Goal: Task Accomplishment & Management: Use online tool/utility

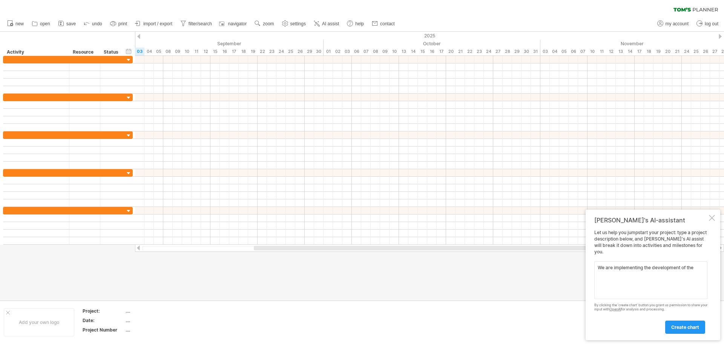
click at [654, 266] on textarea "We are implementing the development of the" at bounding box center [651, 280] width 113 height 38
click at [646, 276] on textarea "We are implementing the expansion development of the" at bounding box center [651, 280] width 113 height 38
click at [643, 273] on textarea "We are implementing the expansion development of the rugby club in [GEOGRAPHIC_…" at bounding box center [651, 280] width 113 height 38
click at [642, 277] on textarea "We are implementing the expansion development of the Connemara rugby club in [G…" at bounding box center [651, 280] width 113 height 38
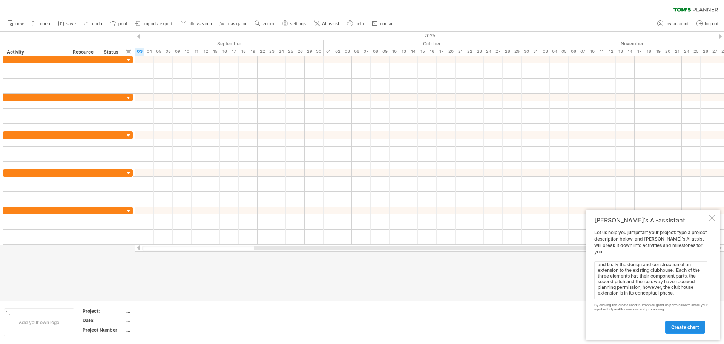
type textarea "We are implementing the expansion development of the Connemara rugby club in [G…"
click at [675, 327] on span "create chart" at bounding box center [686, 327] width 28 height 6
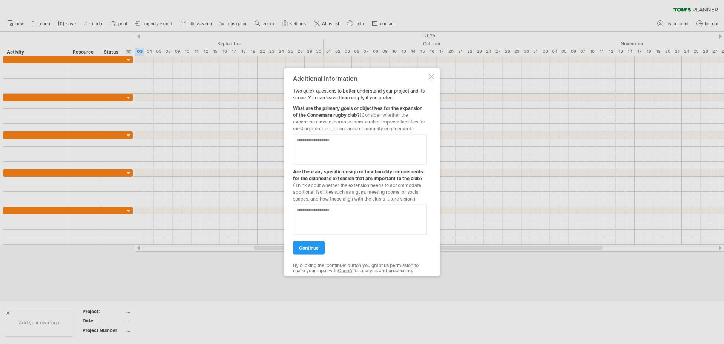
click at [333, 216] on textarea at bounding box center [360, 219] width 134 height 30
type textarea "**********"
click at [315, 142] on textarea at bounding box center [360, 149] width 134 height 30
drag, startPoint x: 333, startPoint y: 122, endPoint x: 375, endPoint y: 127, distance: 42.5
click at [375, 127] on span "(Consider whether the expansion aims to increase membership, improve facilities…" at bounding box center [359, 121] width 132 height 19
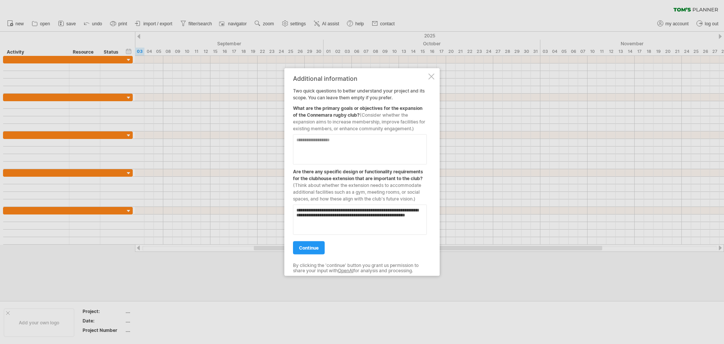
click at [337, 143] on textarea at bounding box center [360, 149] width 134 height 30
type textarea "**********"
click at [308, 245] on span "continue" at bounding box center [309, 248] width 20 height 6
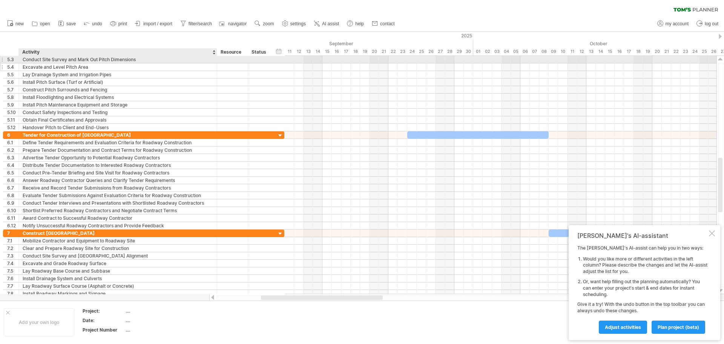
drag, startPoint x: 139, startPoint y: 58, endPoint x: 217, endPoint y: 66, distance: 77.7
click at [217, 66] on div "**********" at bounding box center [143, 93] width 281 height 75
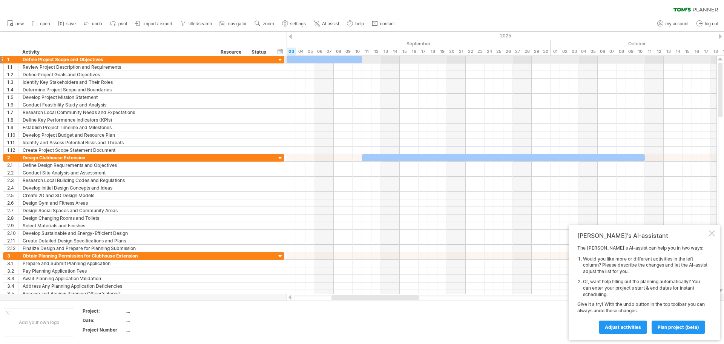
click at [65, 59] on div "Define Project Scope and Objectives" at bounding box center [118, 59] width 191 height 7
click at [24, 60] on input "**********" at bounding box center [118, 59] width 191 height 7
type input "**********"
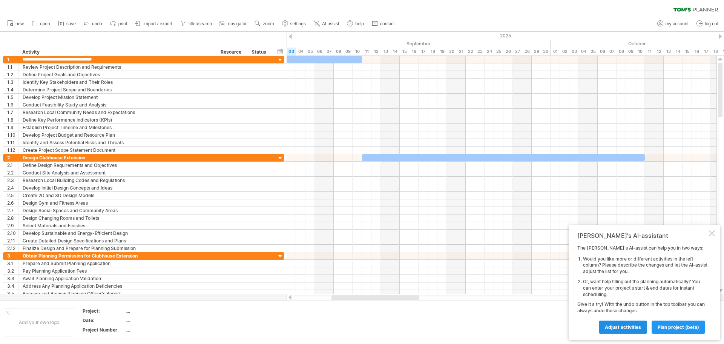
click at [634, 326] on span "Adjust activities" at bounding box center [623, 327] width 36 height 6
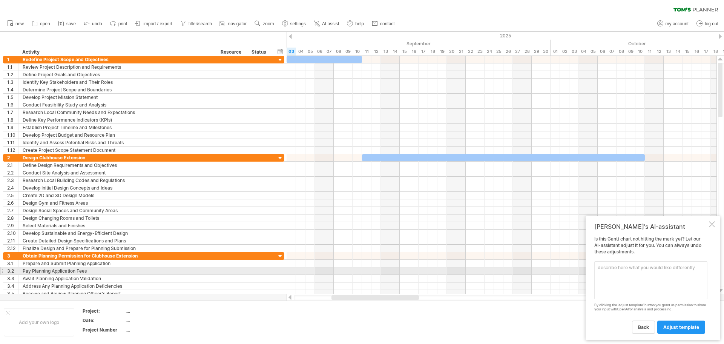
click at [620, 269] on textarea at bounding box center [651, 280] width 113 height 38
click at [652, 274] on textarea "we will be engaging 2into3 to help us secure funding and grant suppport. There …" at bounding box center [651, 280] width 113 height 38
drag, startPoint x: 680, startPoint y: 274, endPoint x: 703, endPoint y: 273, distance: 23.0
click at [703, 273] on textarea "we will be engaging 2into3 to help us secure funding and grant support. There w…" at bounding box center [651, 280] width 113 height 38
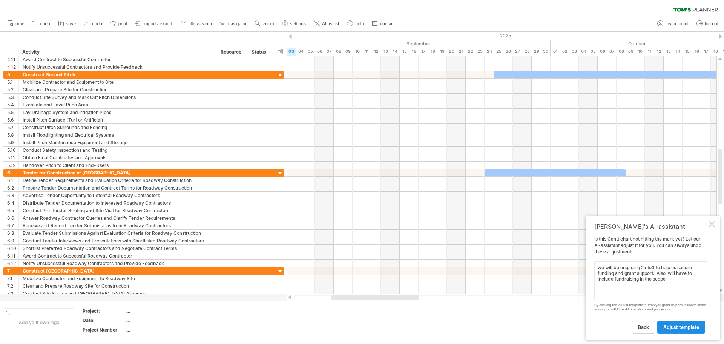
type textarea "we will be engaging 2into3 to help us secure funding and grant support. Also, w…"
click at [686, 331] on link "adjust template" at bounding box center [682, 326] width 48 height 13
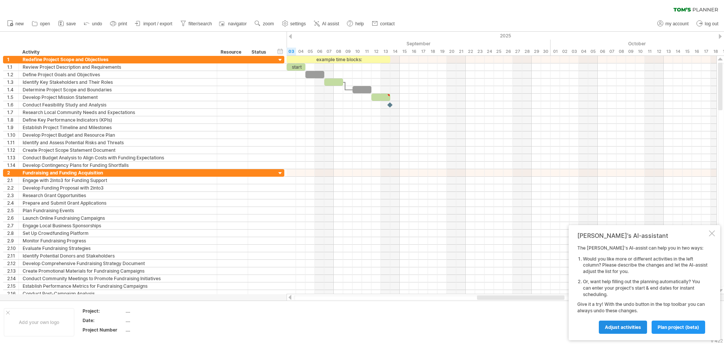
click at [631, 325] on span "Adjust activities" at bounding box center [623, 327] width 36 height 6
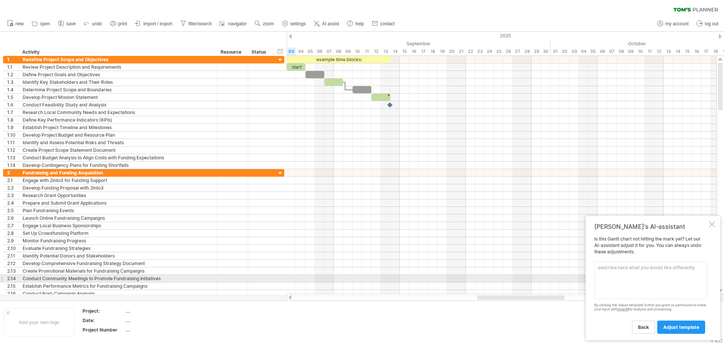
drag, startPoint x: 632, startPoint y: 280, endPoint x: 631, endPoint y: 276, distance: 3.8
click at [631, 278] on textarea at bounding box center [651, 280] width 113 height 38
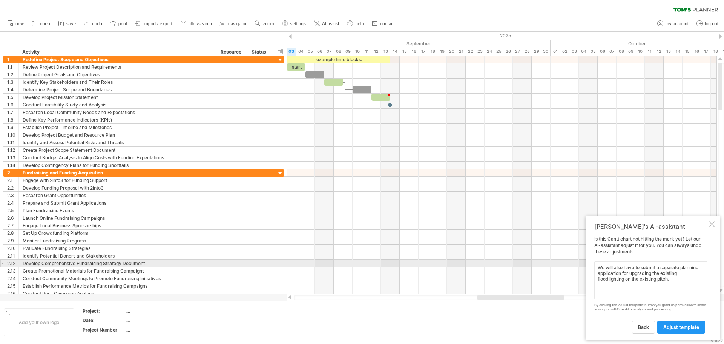
click at [597, 267] on textarea "We will also have to submit a separate planning application for upgrading the e…" at bounding box center [651, 280] width 113 height 38
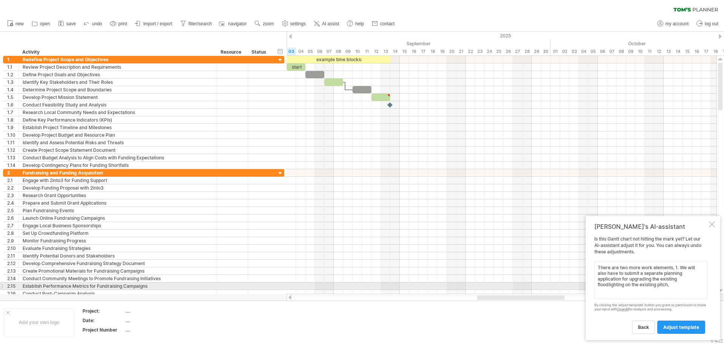
click at [672, 284] on textarea "There are two more work elements, 1. We will also have to submit a separate pla…" at bounding box center [651, 280] width 113 height 38
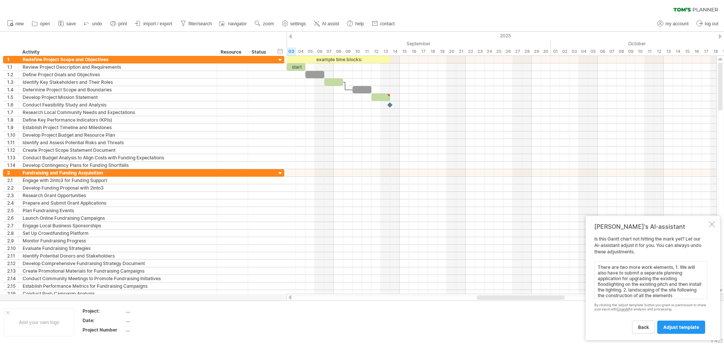
click at [676, 296] on textarea "There are two more work elements, 1. We will also have to submit a separate pla…" at bounding box center [651, 280] width 113 height 38
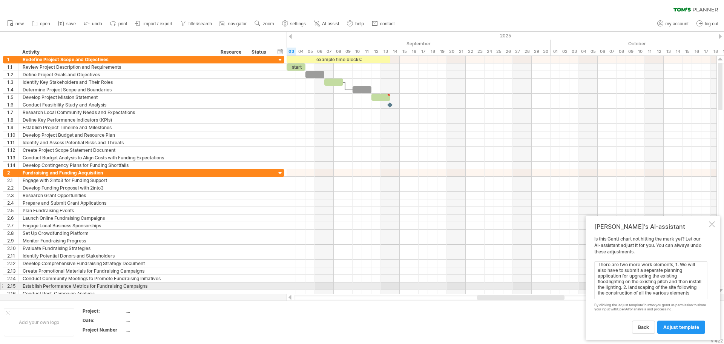
click at [670, 284] on textarea "There are two more work elements, 1. We will also have to submit a separate pla…" at bounding box center [651, 280] width 113 height 38
drag, startPoint x: 672, startPoint y: 284, endPoint x: 695, endPoint y: 283, distance: 23.1
click at [695, 283] on textarea "There are two more work elements, 1. We will also have to submit a separate pla…" at bounding box center [651, 280] width 113 height 38
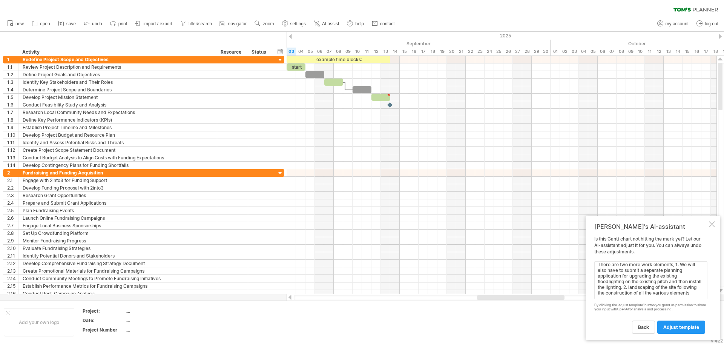
click at [617, 295] on textarea "There are two more work elements, 1. We will also have to submit a separate pla…" at bounding box center [651, 280] width 113 height 38
click at [694, 290] on textarea "There are two more work elements, 1. We will also have to submit a separate pla…" at bounding box center [651, 280] width 113 height 38
type textarea "There are two more work elements, 1. We will also have to submit a separate pla…"
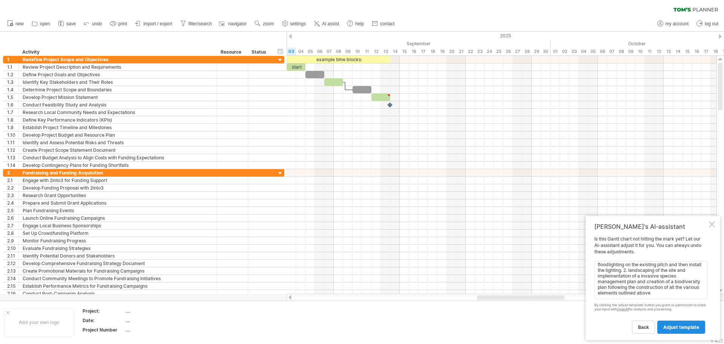
click at [692, 326] on span "adjust template" at bounding box center [682, 327] width 36 height 6
